Goal: Task Accomplishment & Management: Complete application form

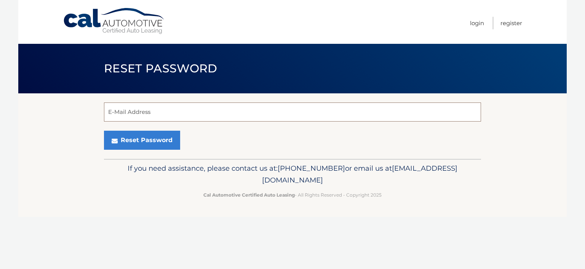
click at [139, 118] on input "E-Mail Address" at bounding box center [292, 111] width 377 height 19
click at [179, 113] on input "E-Mail Address" at bounding box center [292, 111] width 377 height 19
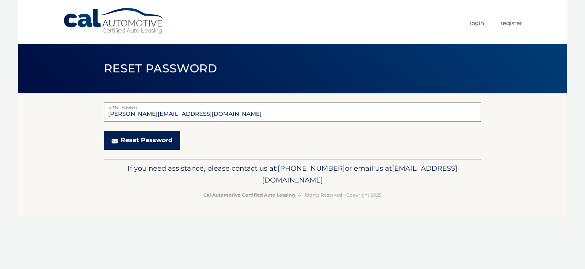
type input "[PERSON_NAME][EMAIL_ADDRESS][DOMAIN_NAME]"
click at [135, 138] on button "Reset Password" at bounding box center [142, 140] width 76 height 19
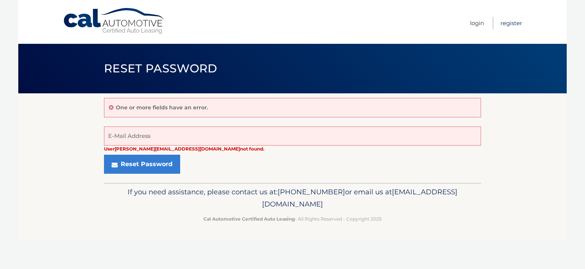
click at [517, 23] on link "Register" at bounding box center [511, 23] width 22 height 13
